Goal: Submit feedback/report problem

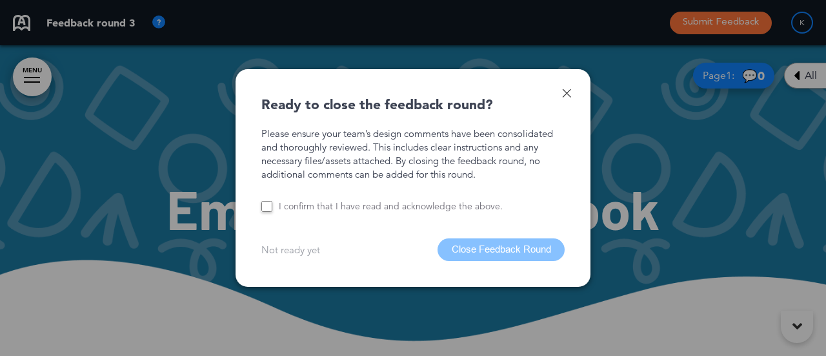
scroll to position [173, 0]
click at [568, 90] on link at bounding box center [566, 92] width 9 height 9
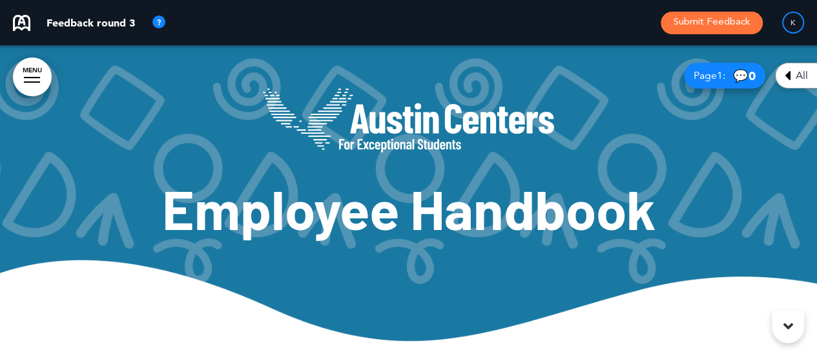
scroll to position [0, 797]
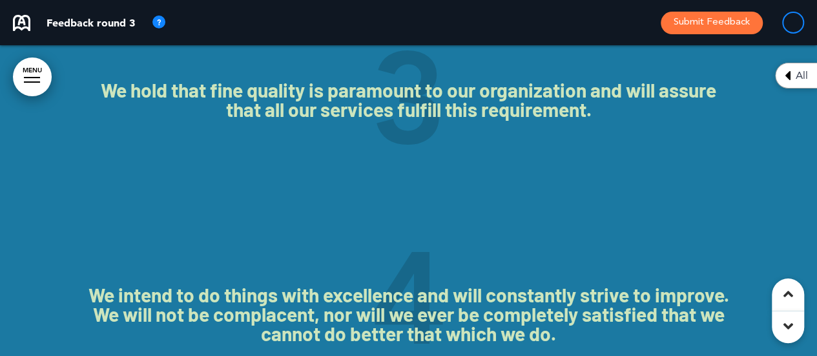
scroll to position [4204, 0]
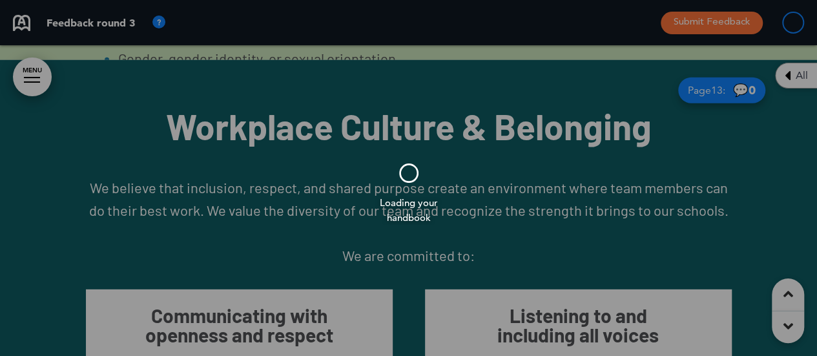
click at [536, 182] on div at bounding box center [408, 178] width 817 height 356
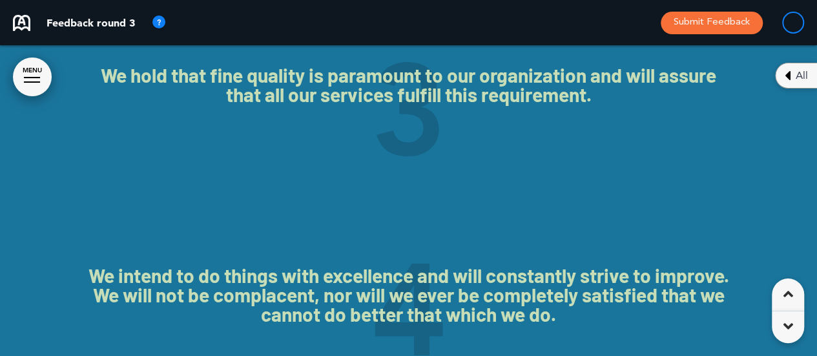
scroll to position [8000, 0]
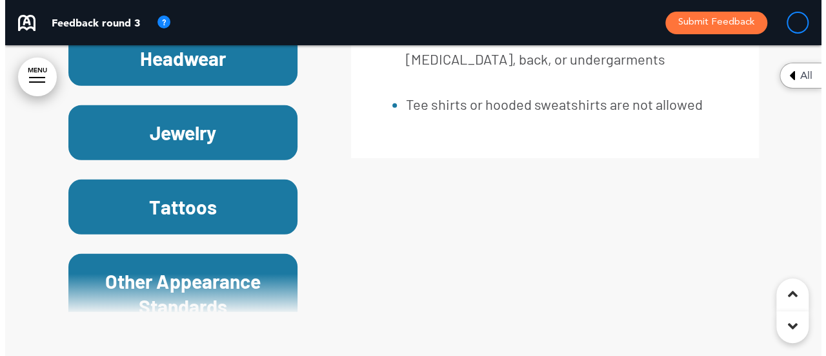
scroll to position [21334, 0]
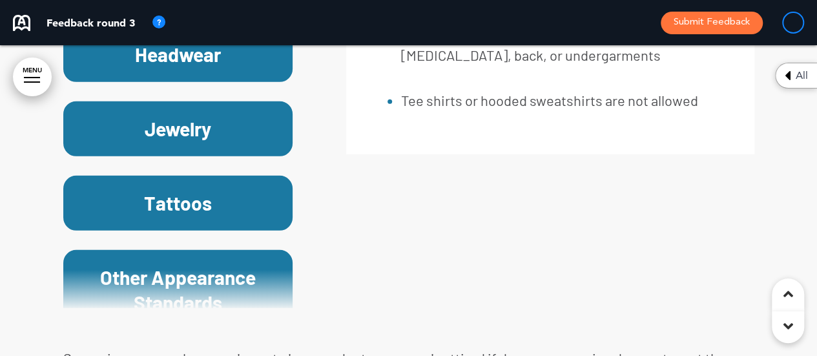
click at [30, 76] on link "MENU" at bounding box center [32, 76] width 39 height 39
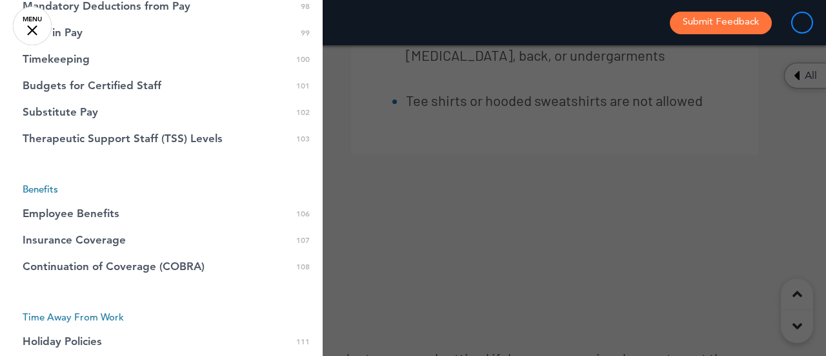
scroll to position [2697, 0]
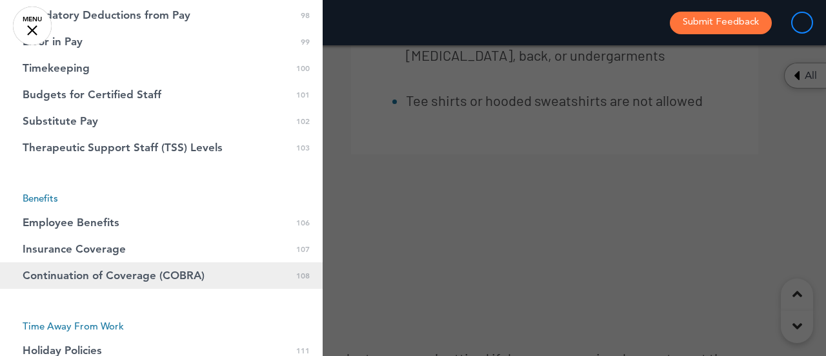
click at [86, 282] on link "Continuation of Coverage (COBRA) 0 108" at bounding box center [161, 275] width 323 height 26
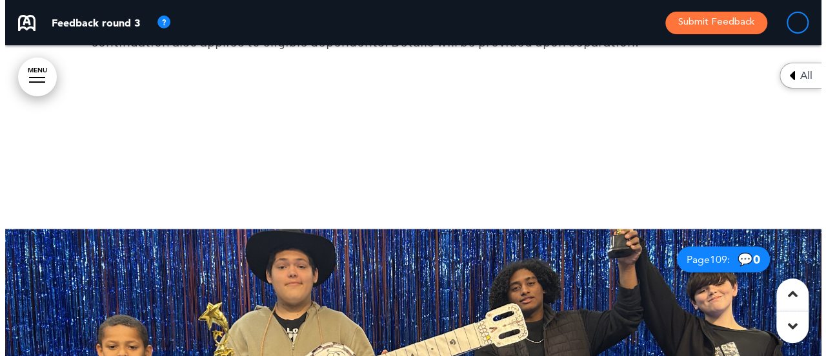
scroll to position [67079, 0]
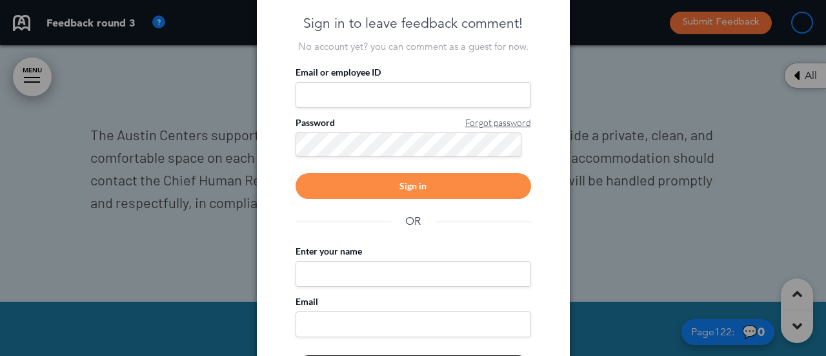
click at [405, 87] on input "Email or employee ID" at bounding box center [414, 95] width 236 height 26
type input "**********"
click at [457, 196] on div "Sign in" at bounding box center [414, 186] width 236 height 26
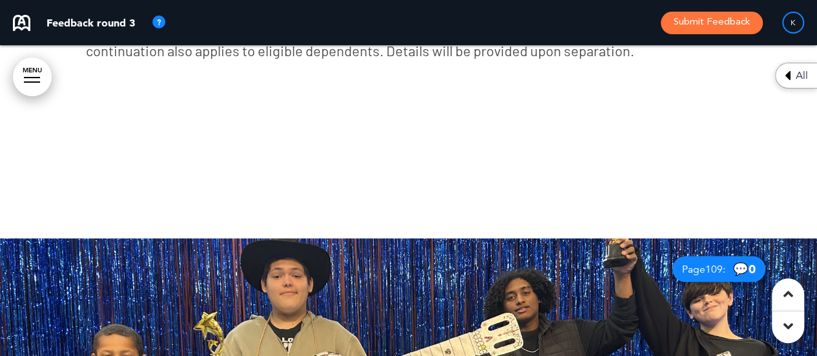
click at [28, 70] on link "MENU" at bounding box center [32, 76] width 39 height 39
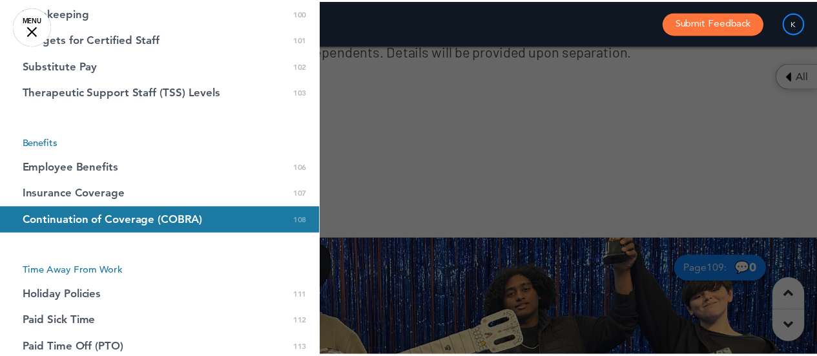
scroll to position [2767, 0]
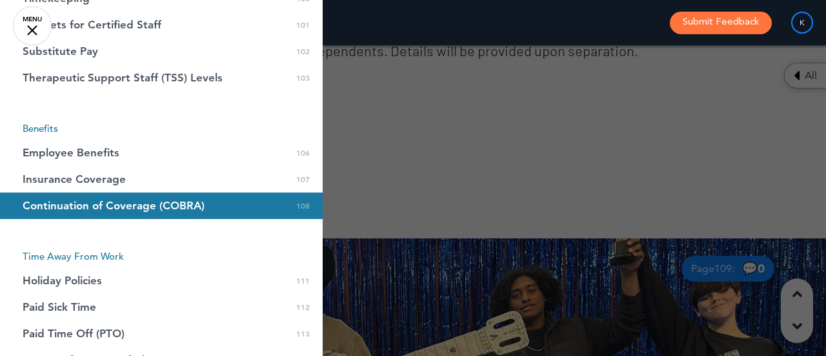
click at [128, 211] on span "Continuation of Coverage (COBRA)" at bounding box center [114, 205] width 182 height 11
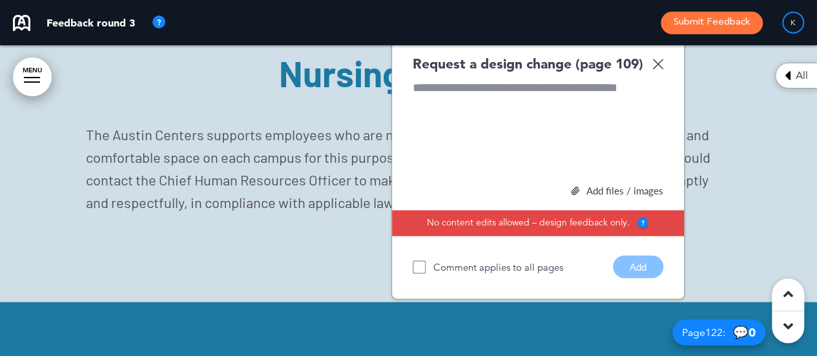
scroll to position [66890, 0]
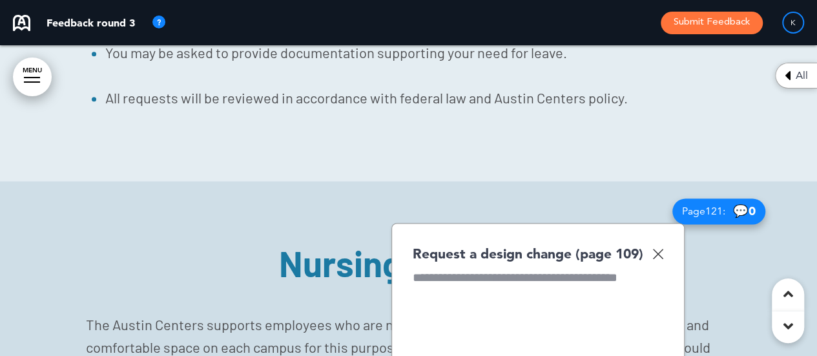
click at [391, 223] on div "Request a design change (page 109) Add files / images Select or drag & drop you…" at bounding box center [537, 356] width 293 height 267
click at [432, 269] on div at bounding box center [537, 317] width 250 height 97
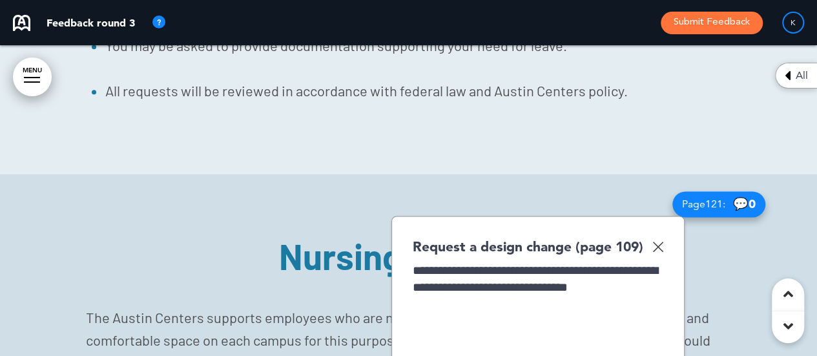
scroll to position [66899, 0]
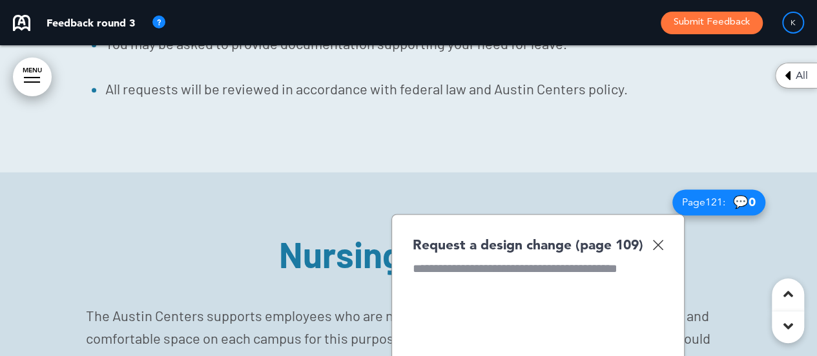
click at [656, 239] on img at bounding box center [657, 244] width 11 height 11
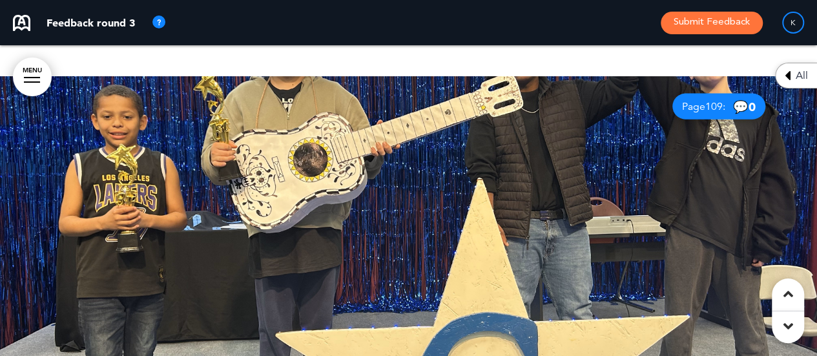
scroll to position [60189, 0]
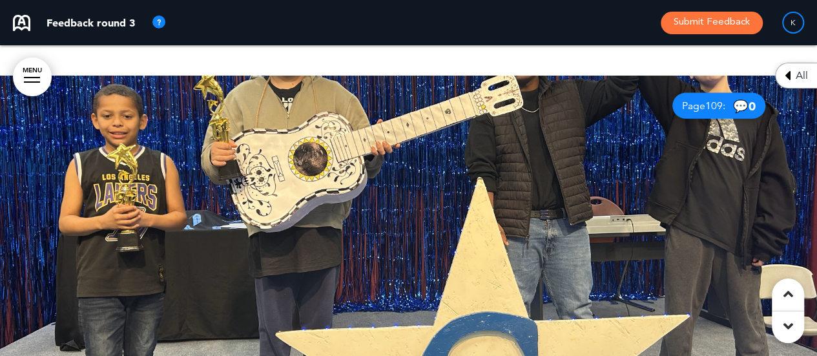
click at [324, 93] on div at bounding box center [408, 231] width 817 height 310
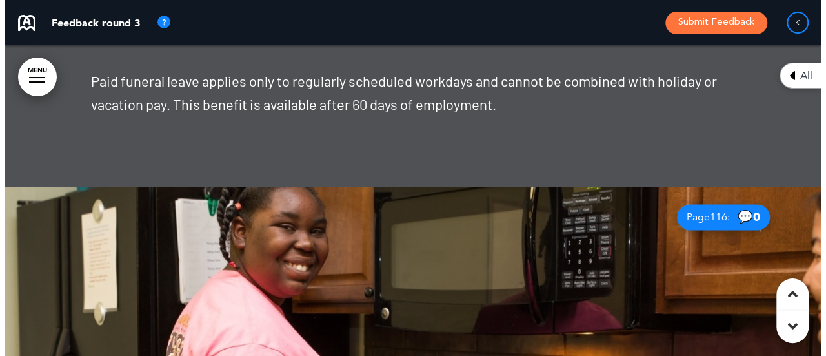
scroll to position [64442, 0]
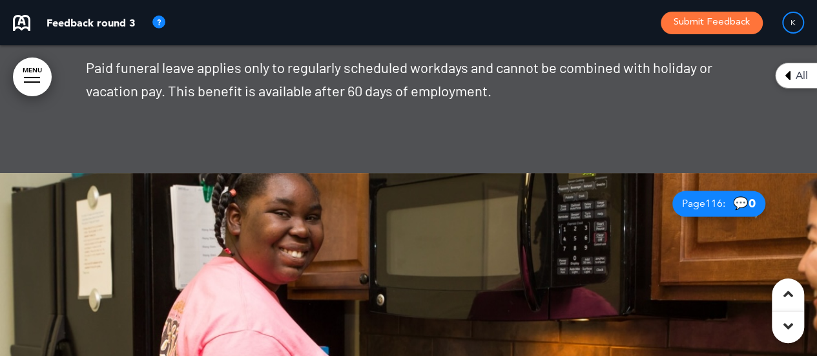
click at [703, 29] on button "Submit Feedback" at bounding box center [711, 23] width 102 height 23
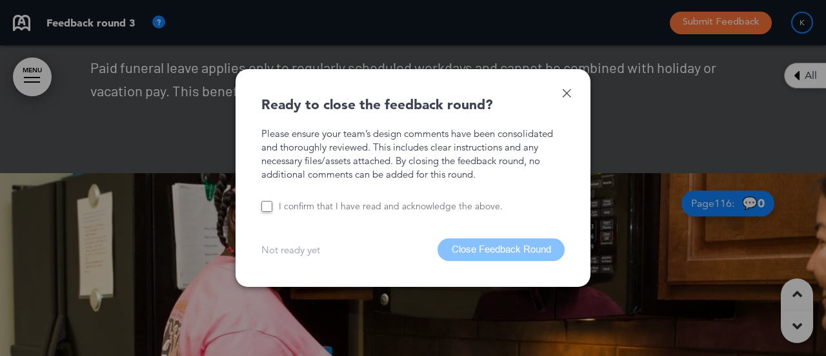
click at [354, 211] on label "I confirm that I have read and acknowledge the above." at bounding box center [391, 206] width 224 height 12
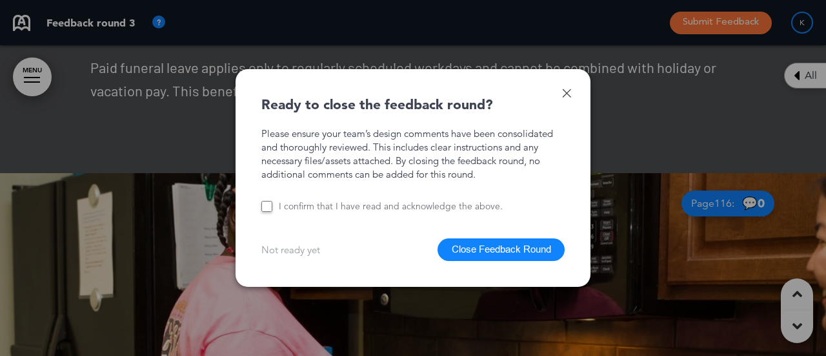
click at [514, 252] on button "Close Feedback Round" at bounding box center [501, 249] width 127 height 23
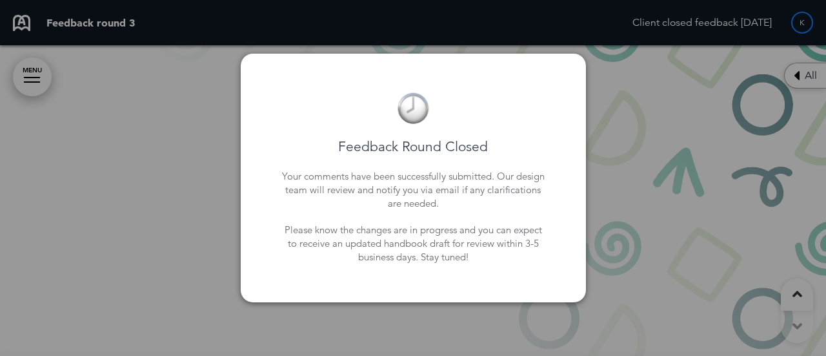
scroll to position [80885, 0]
